Goal: Find contact information: Find contact information

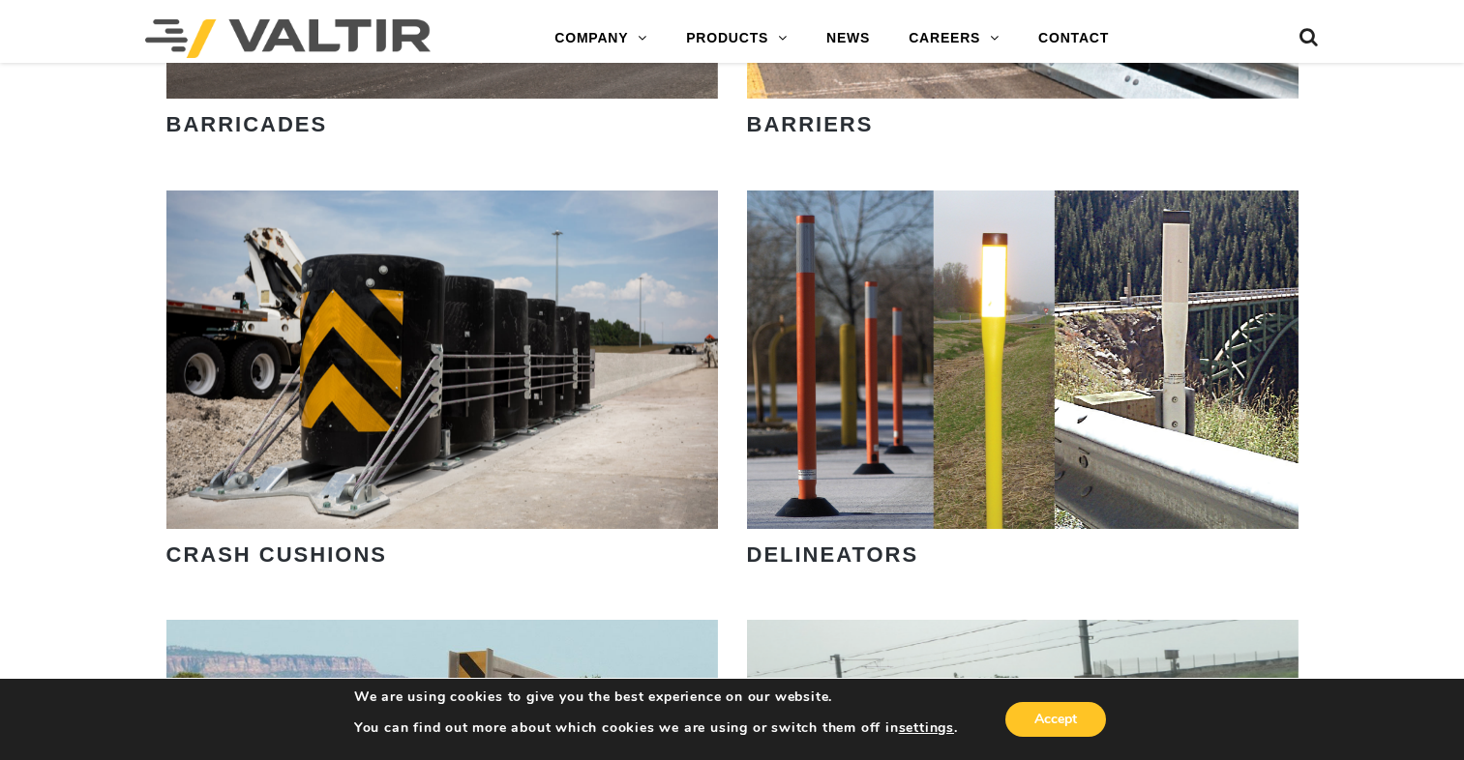
drag, startPoint x: 1460, startPoint y: 307, endPoint x: 1512, endPoint y: 527, distance: 226.7
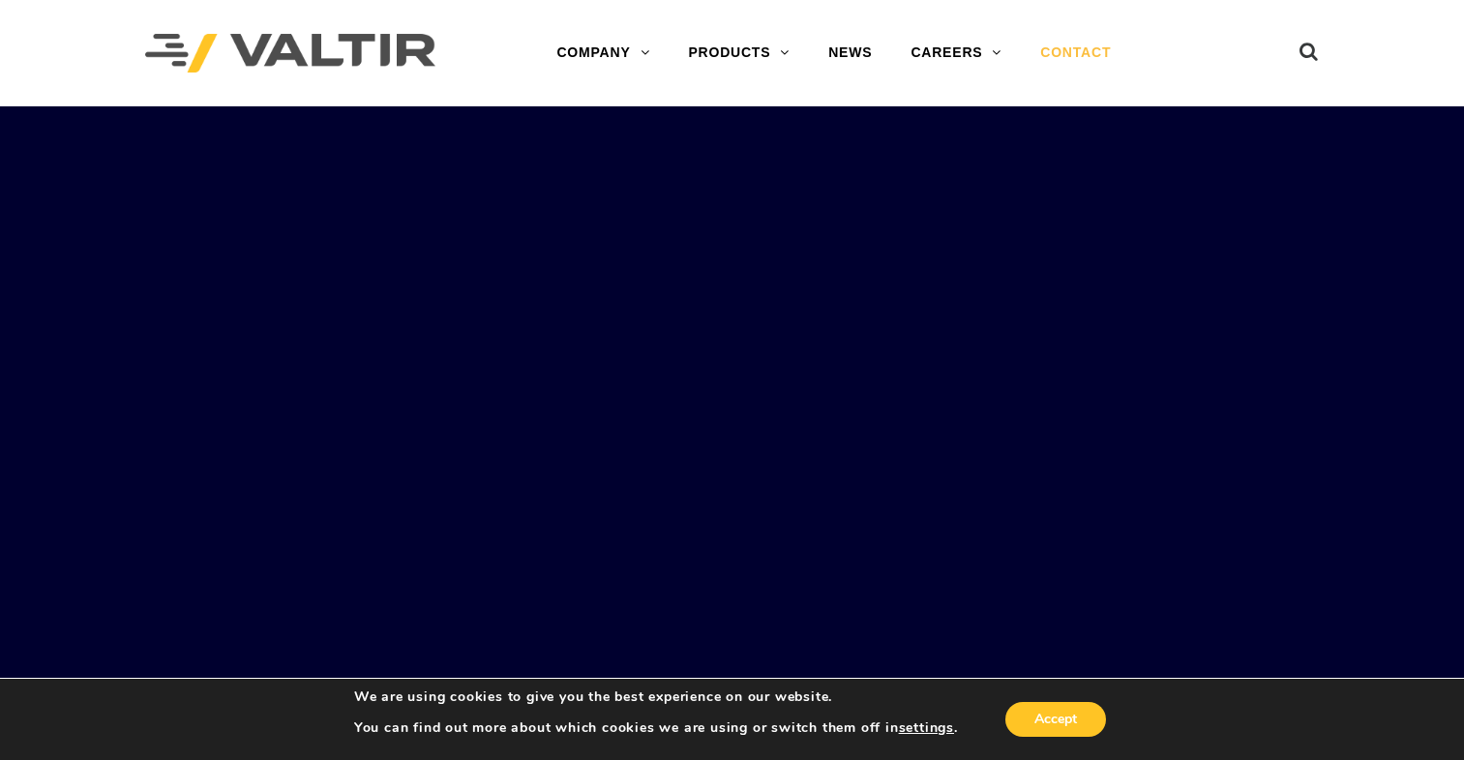
click at [1086, 50] on link "CONTACT" at bounding box center [1075, 53] width 109 height 39
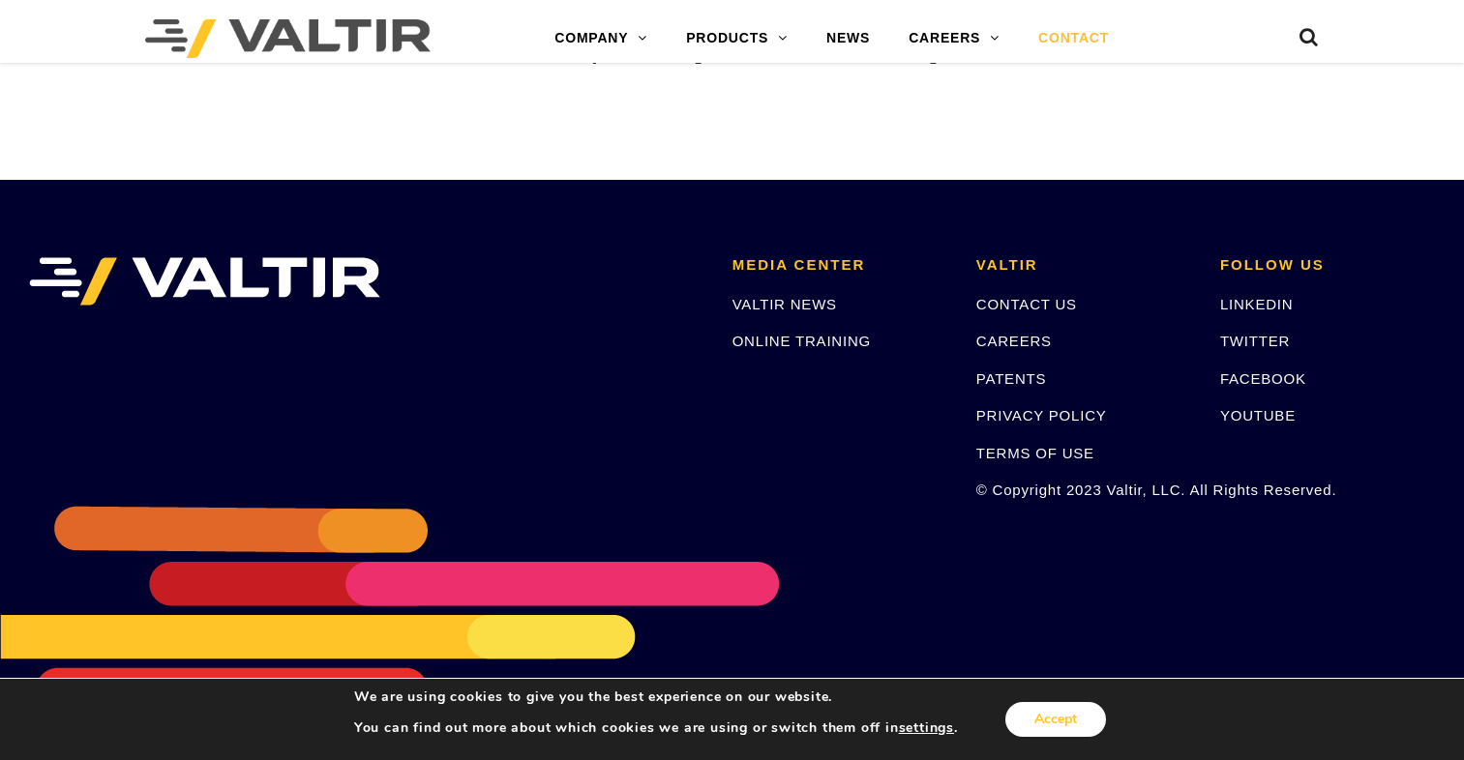
click at [1064, 718] on button "Accept" at bounding box center [1055, 719] width 101 height 35
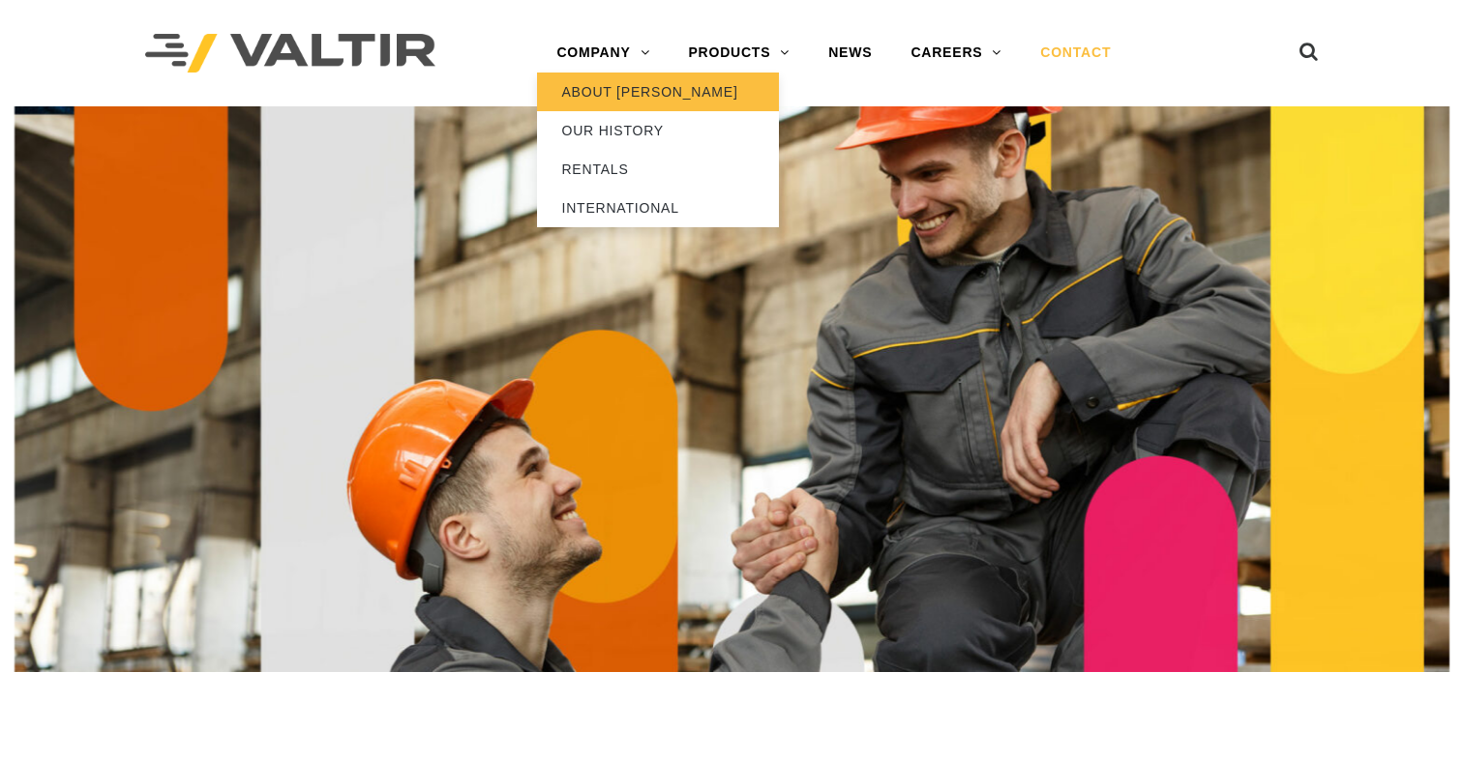
click at [601, 92] on link "ABOUT [PERSON_NAME]" at bounding box center [658, 92] width 242 height 39
